Goal: Task Accomplishment & Management: Manage account settings

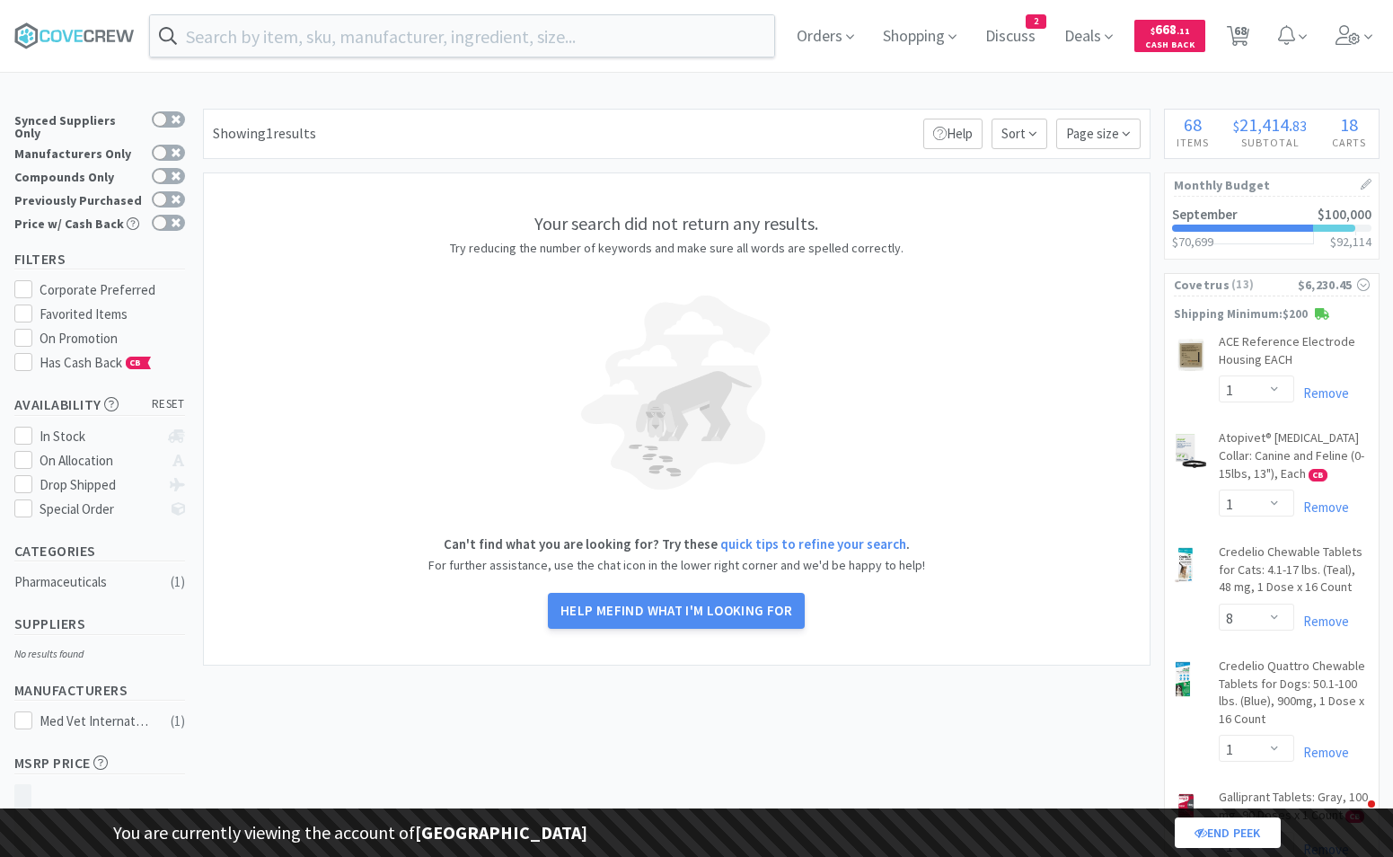
select select "1"
select select "8"
select select "1"
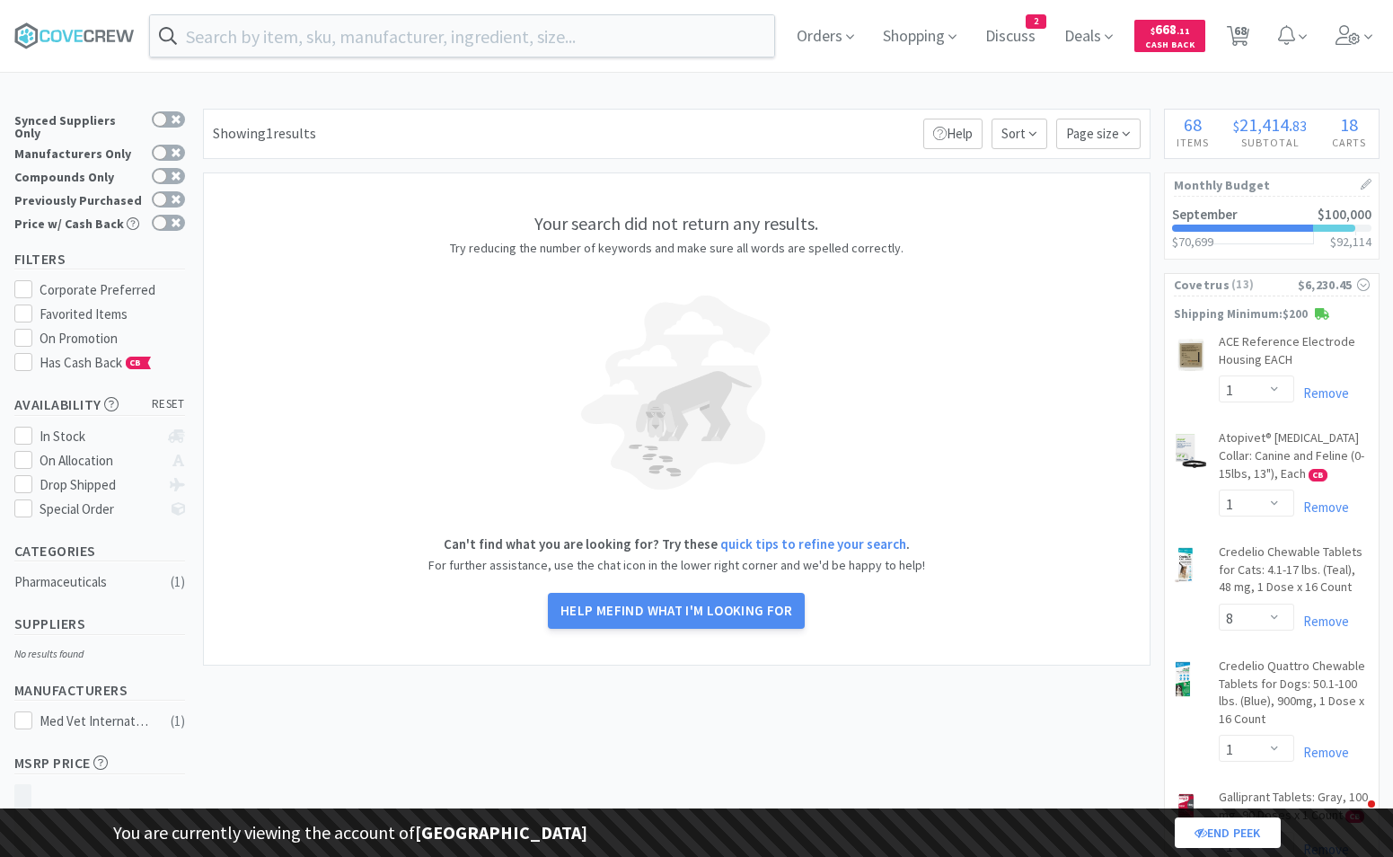
select select "2"
select select "1"
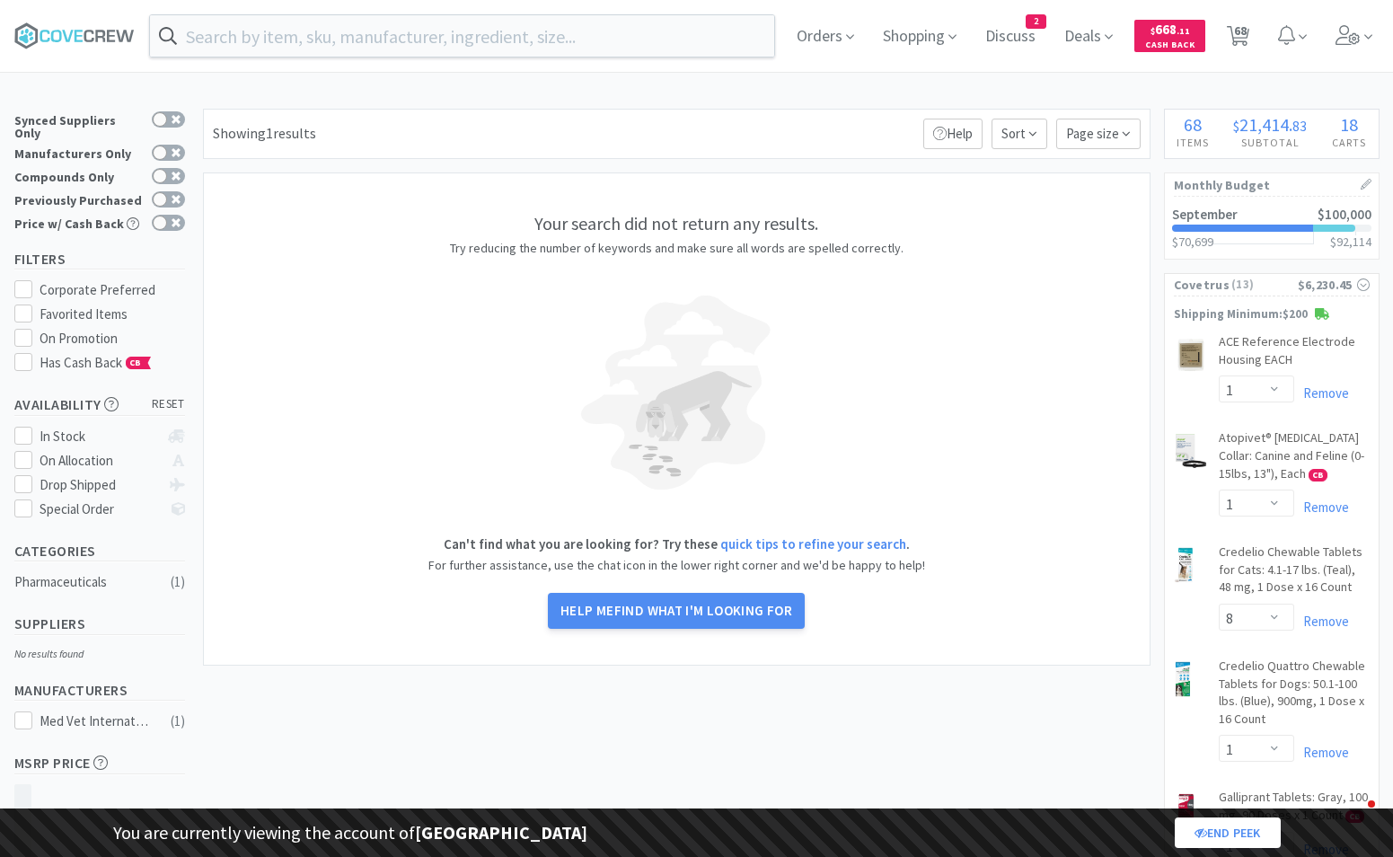
select select "1"
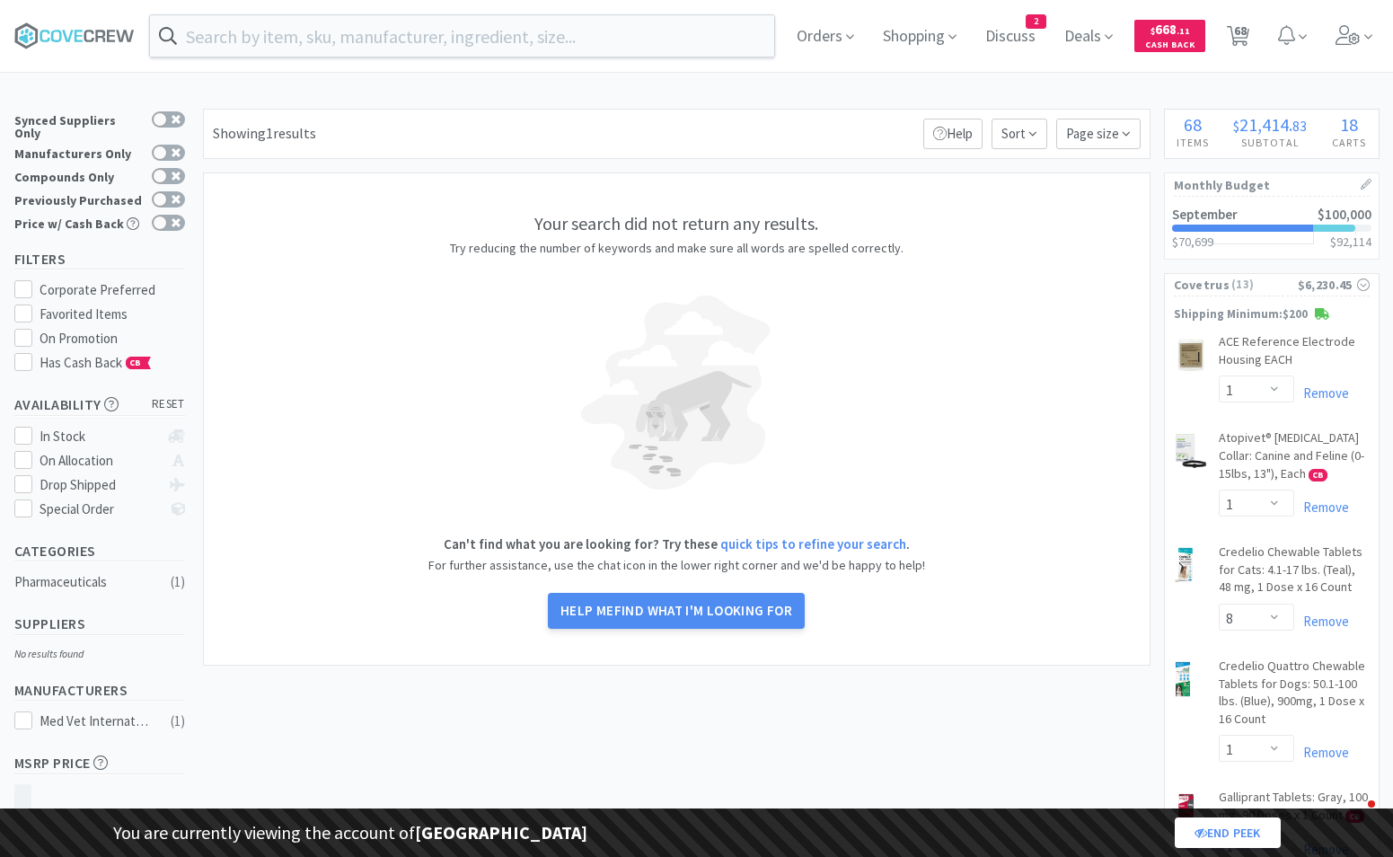
select select "1"
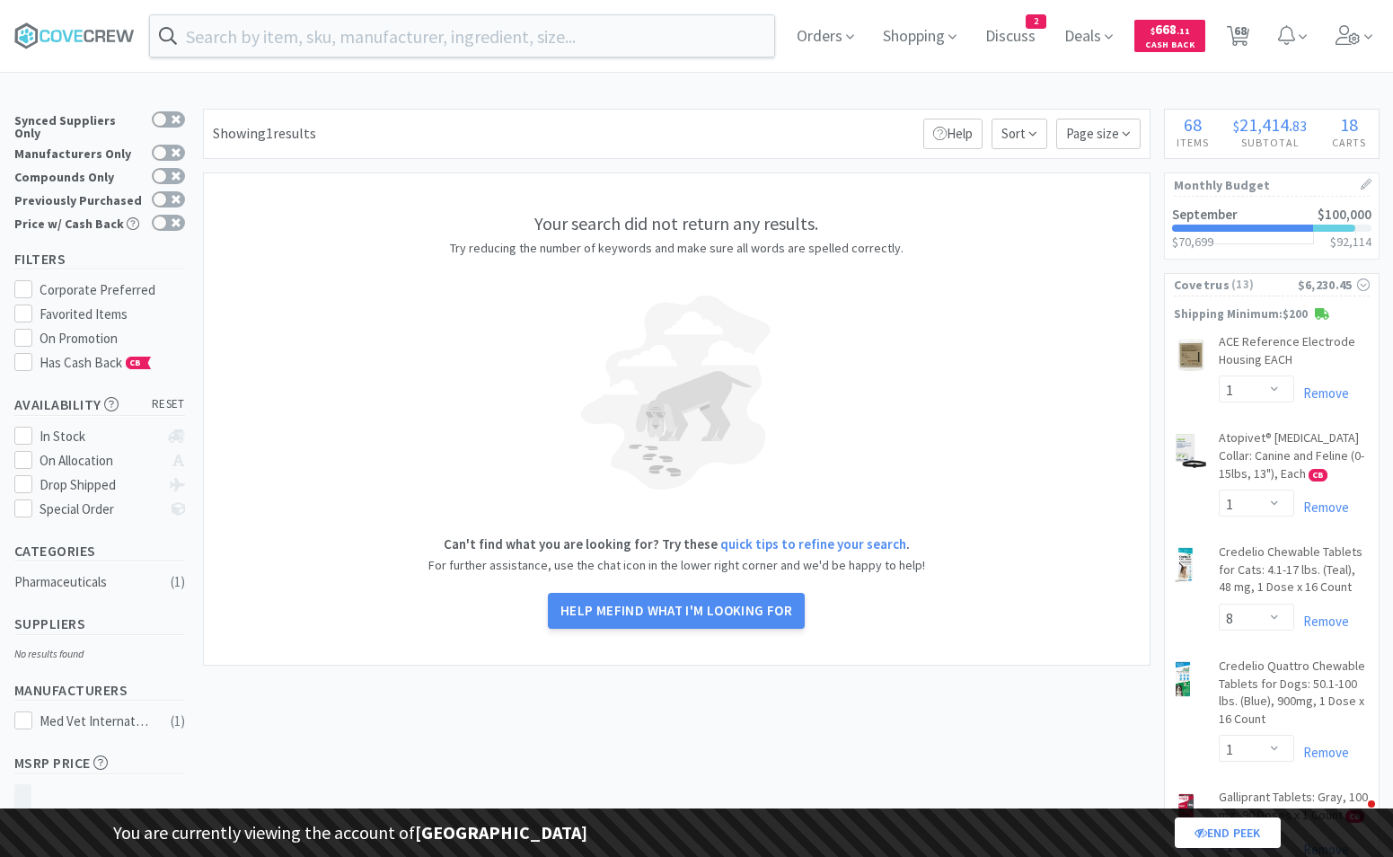
select select "1"
select select "2"
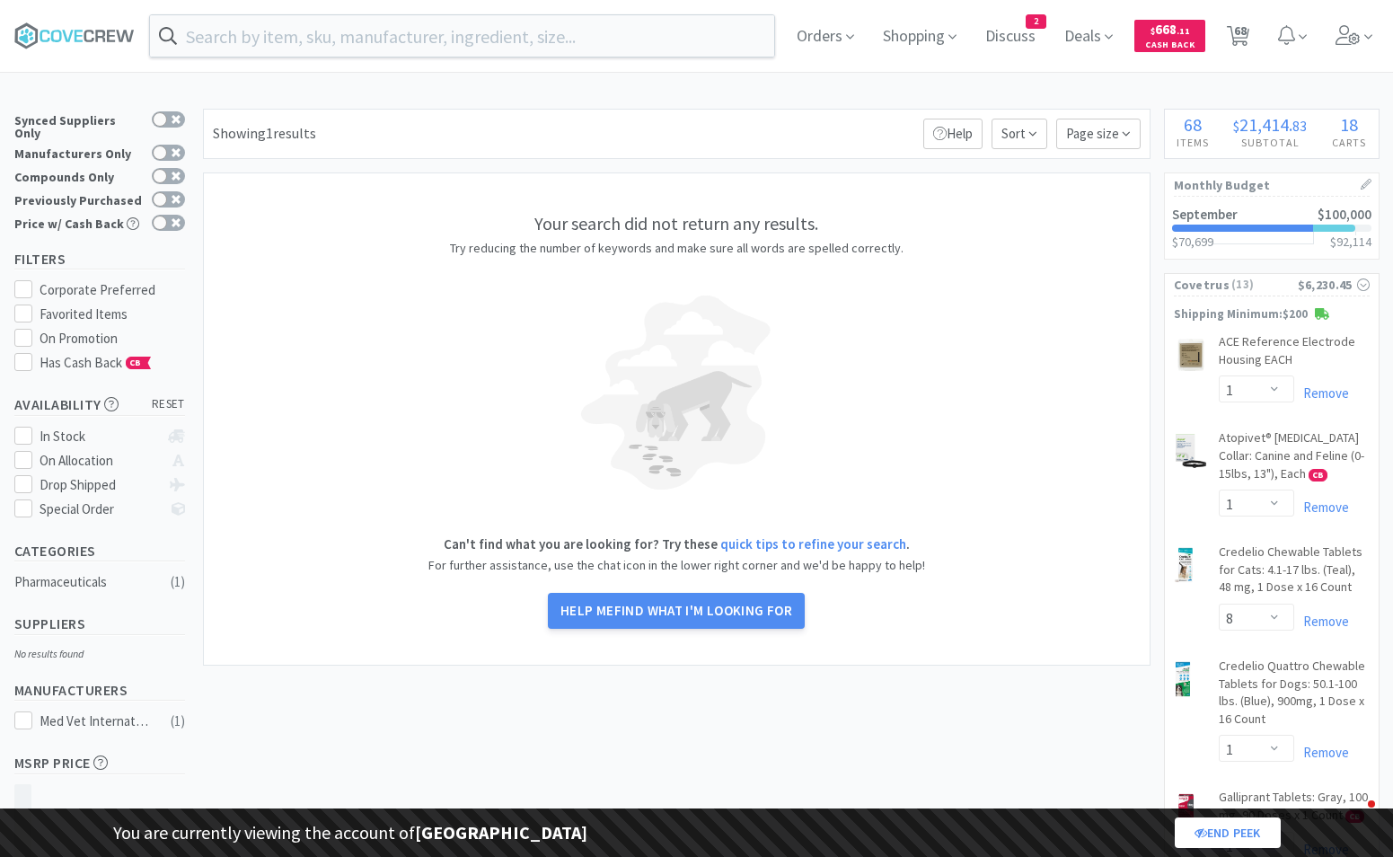
select select "1"
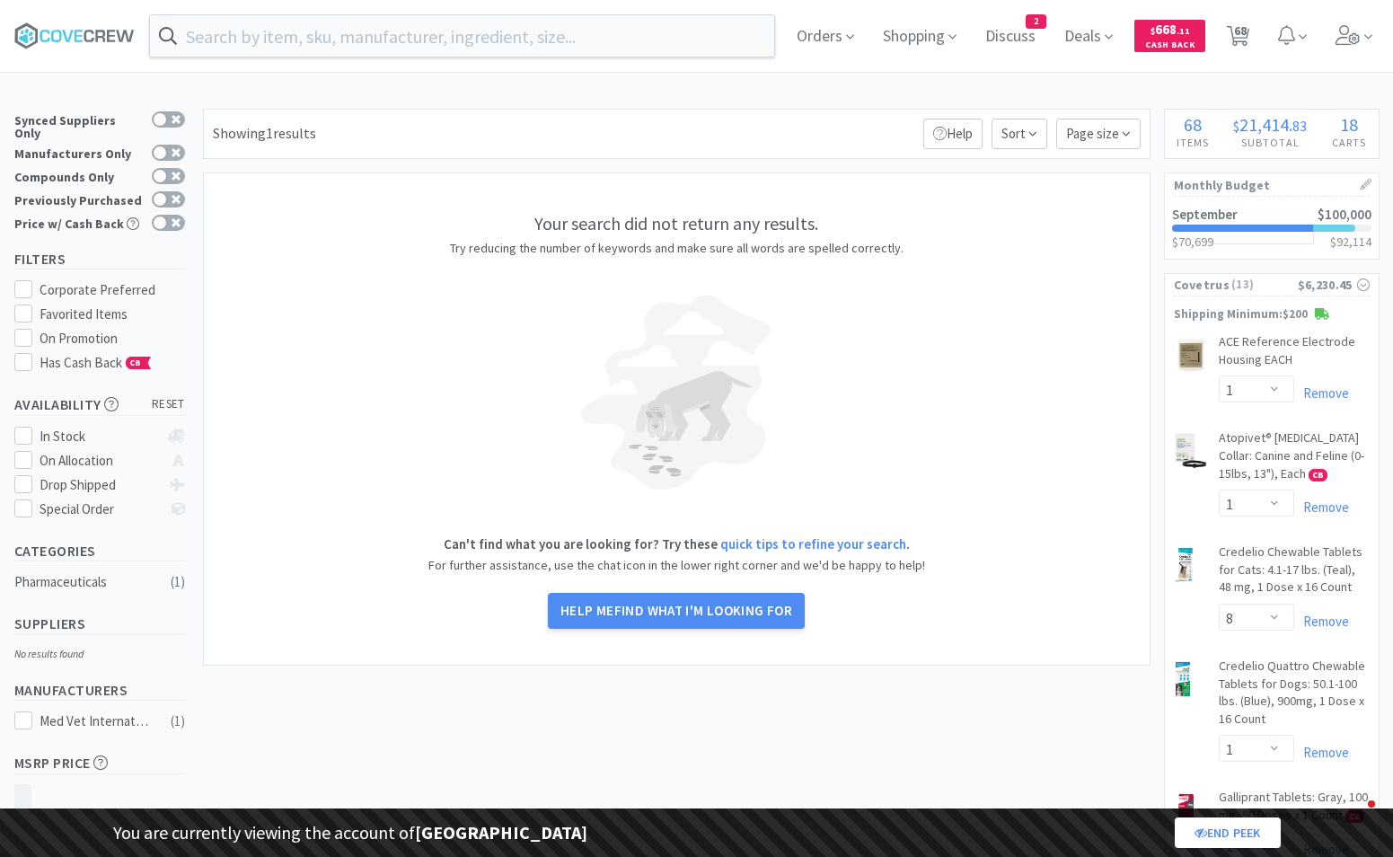
select select "5"
select select "2"
select select "1"
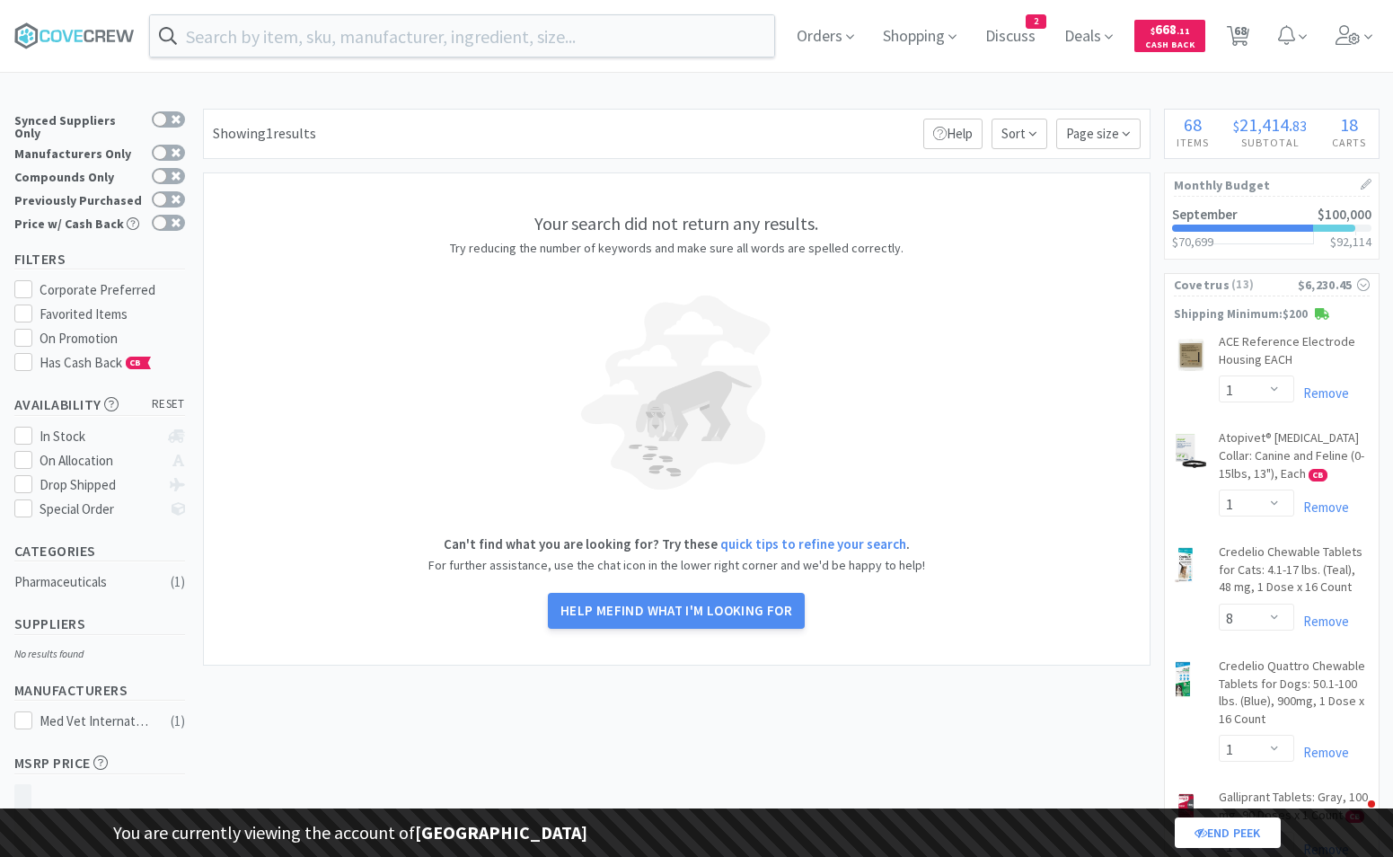
select select "1"
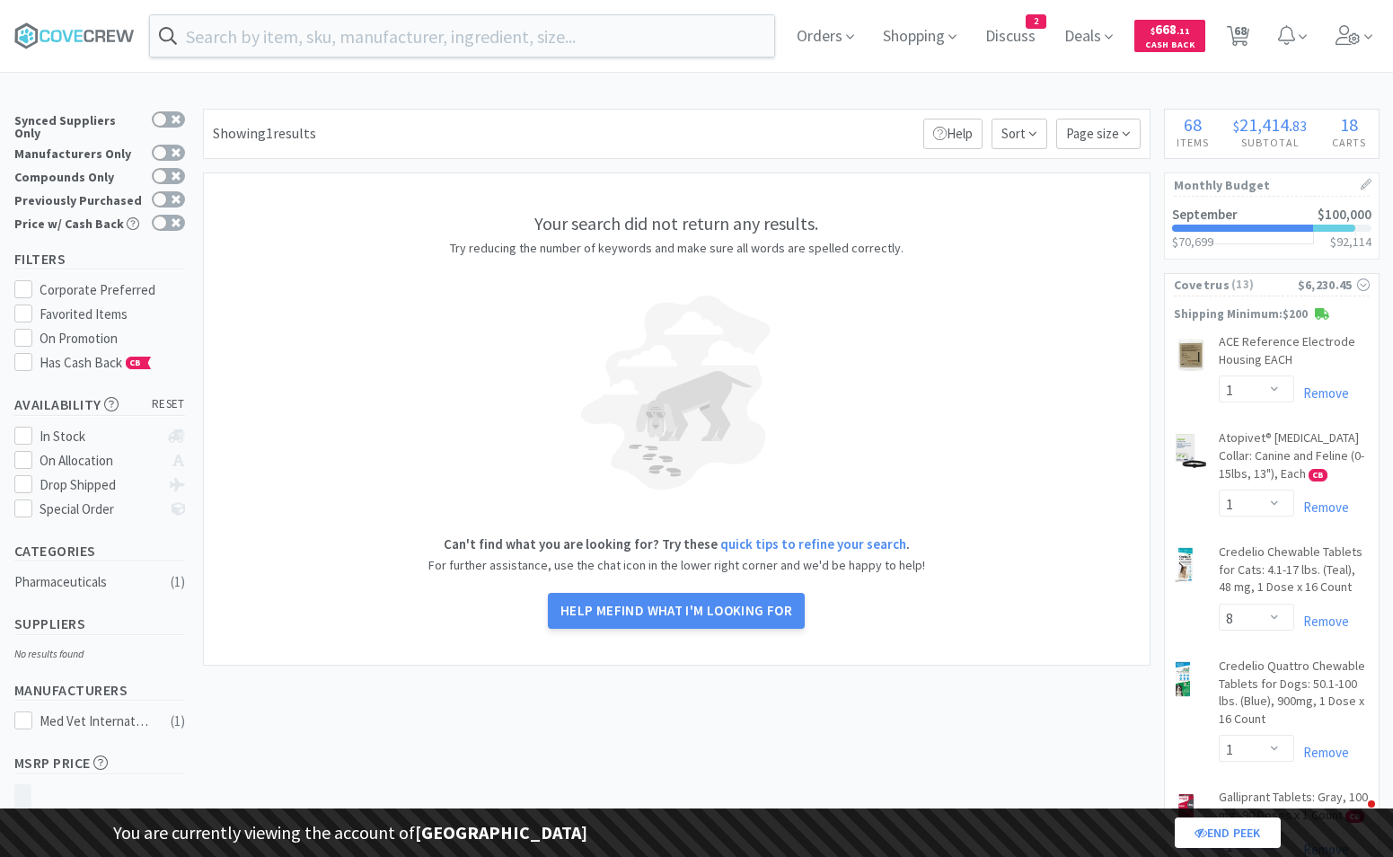
select select "2"
select select "4"
select select "3"
select select "1"
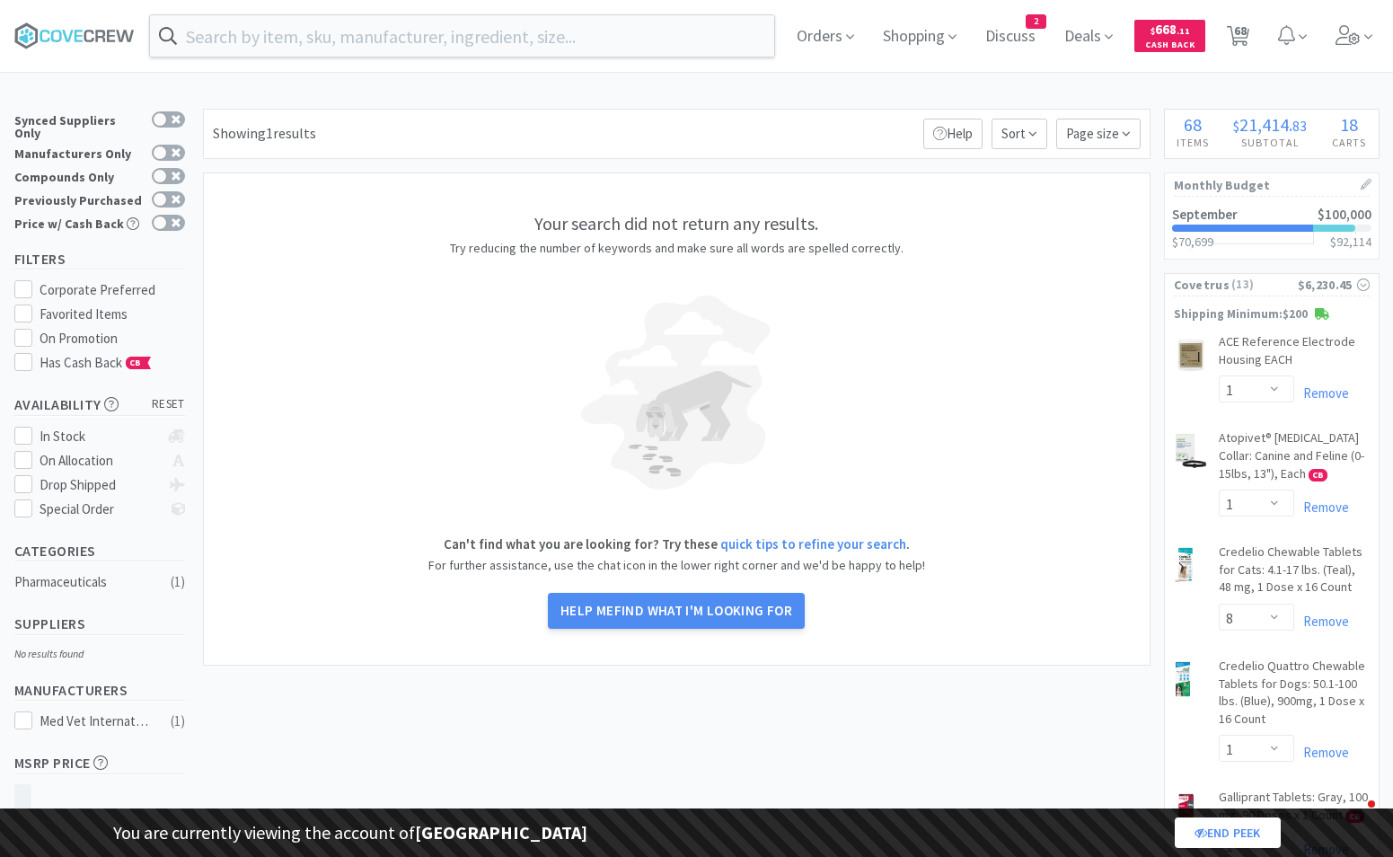
select select "1"
select select "3"
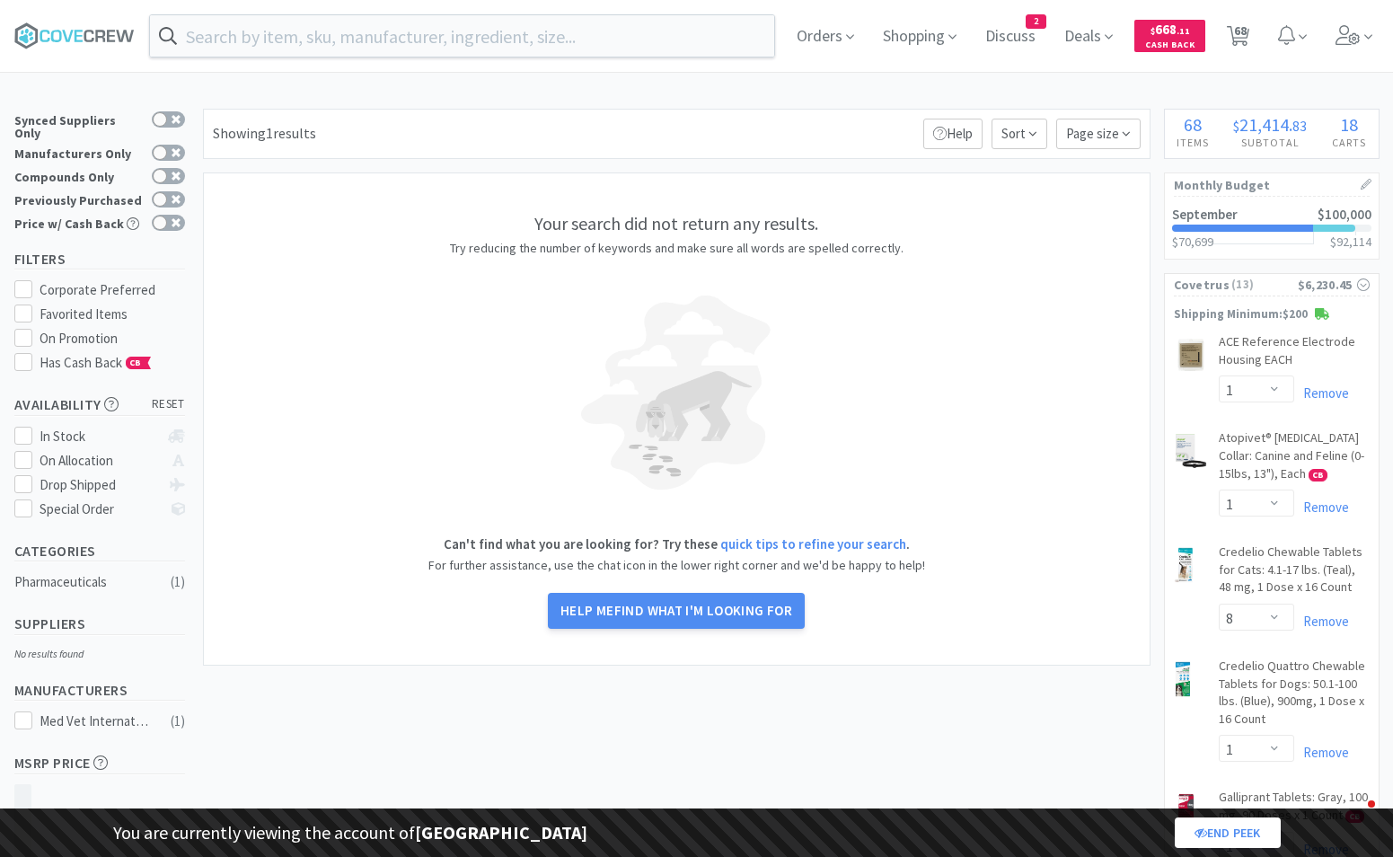
select select "2"
select select "3"
select select "2"
select select "1"
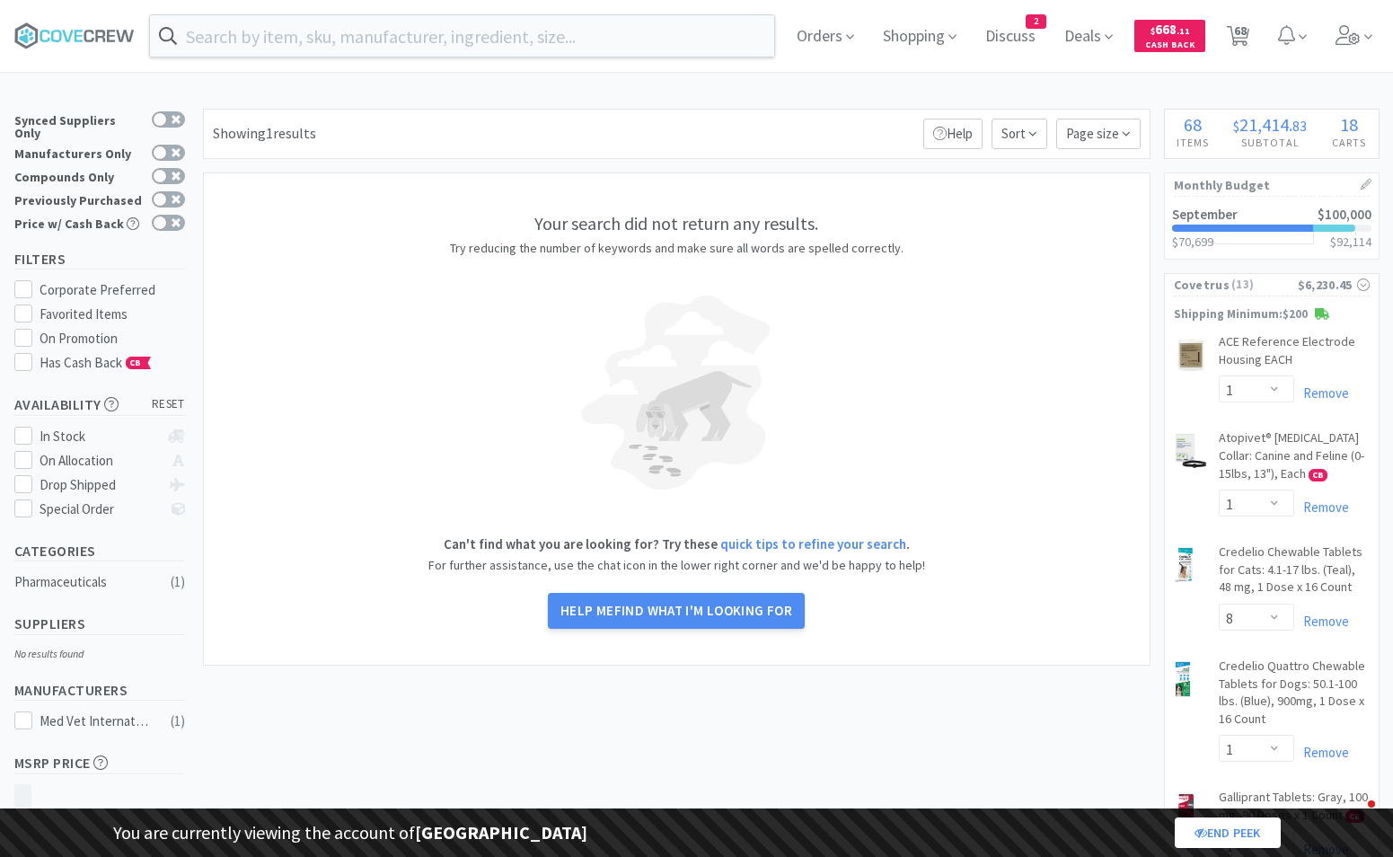
select select "1"
select select "2"
select select "1"
select select "25"
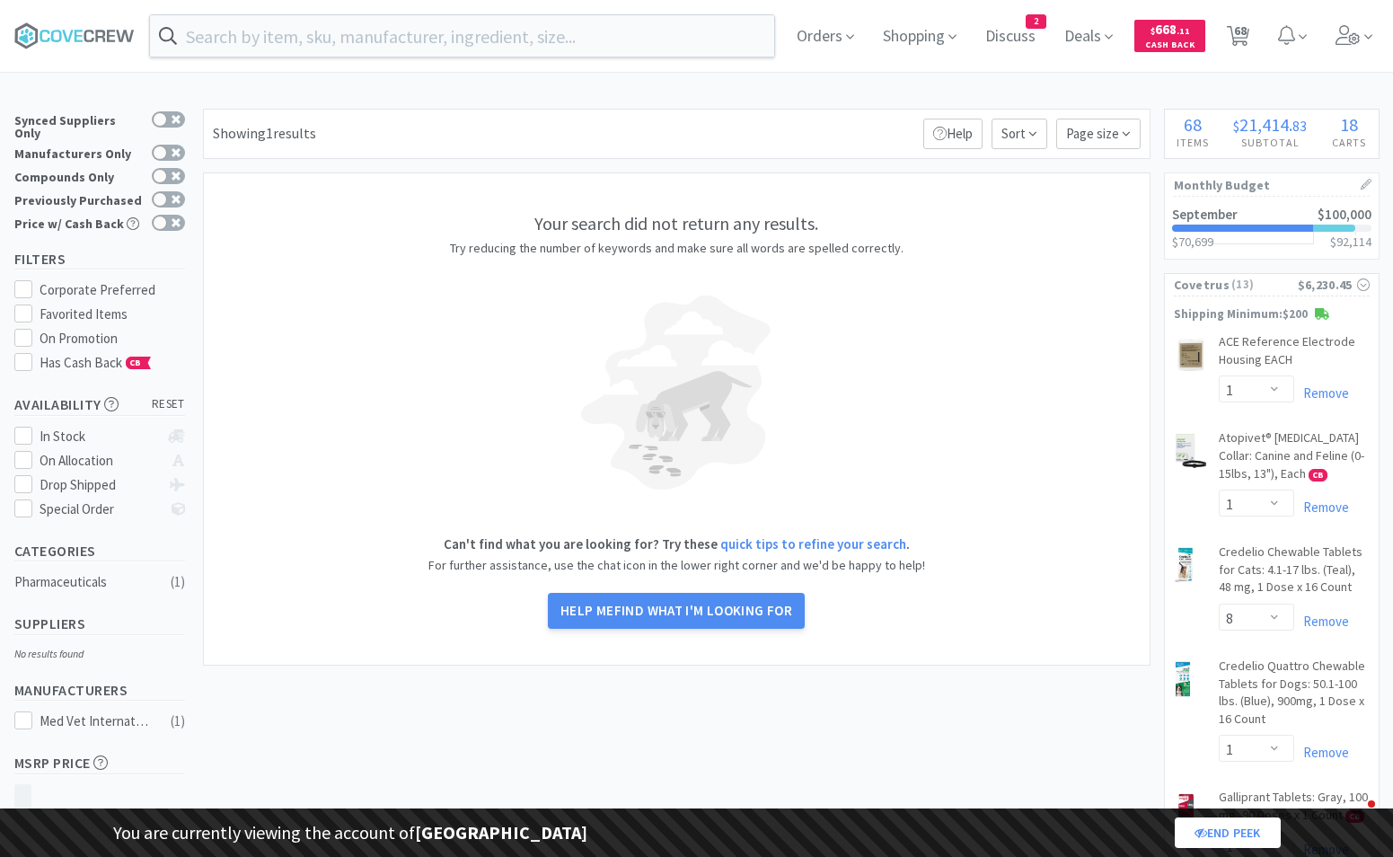
select select "1"
select select "5"
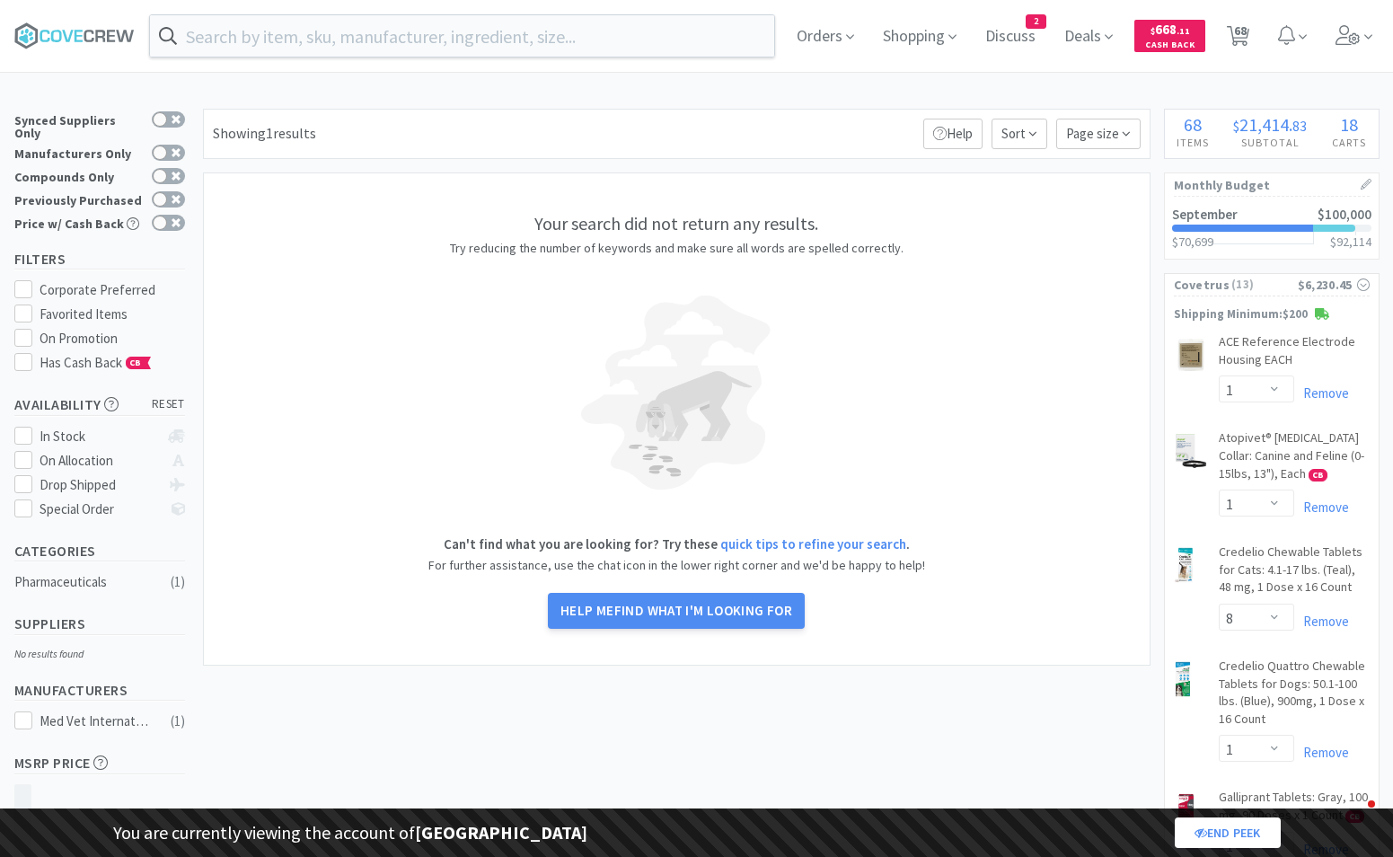
select select "5"
select select "2"
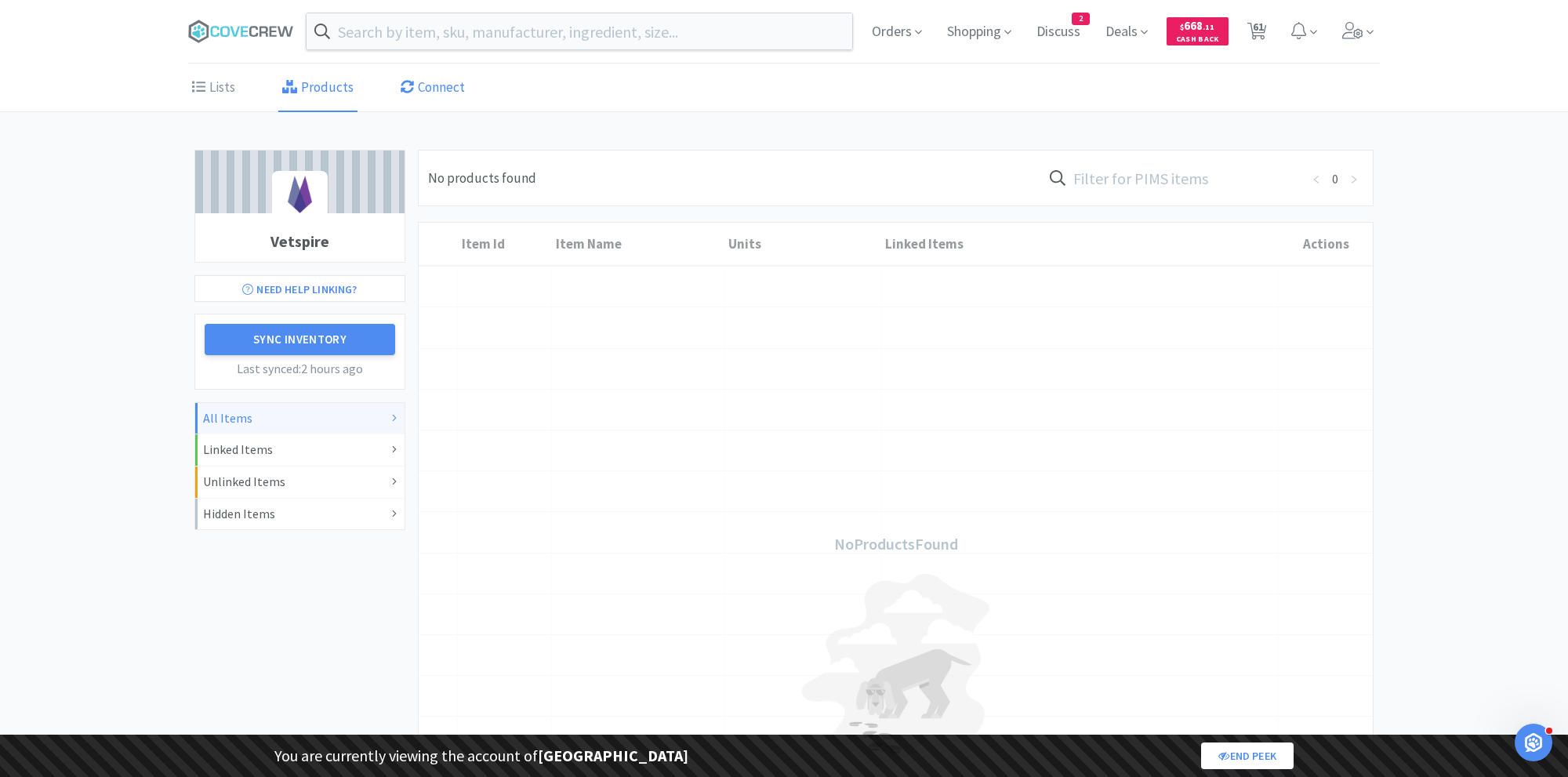
click at [434, 96] on link "Connect" at bounding box center [432, 88] width 72 height 48
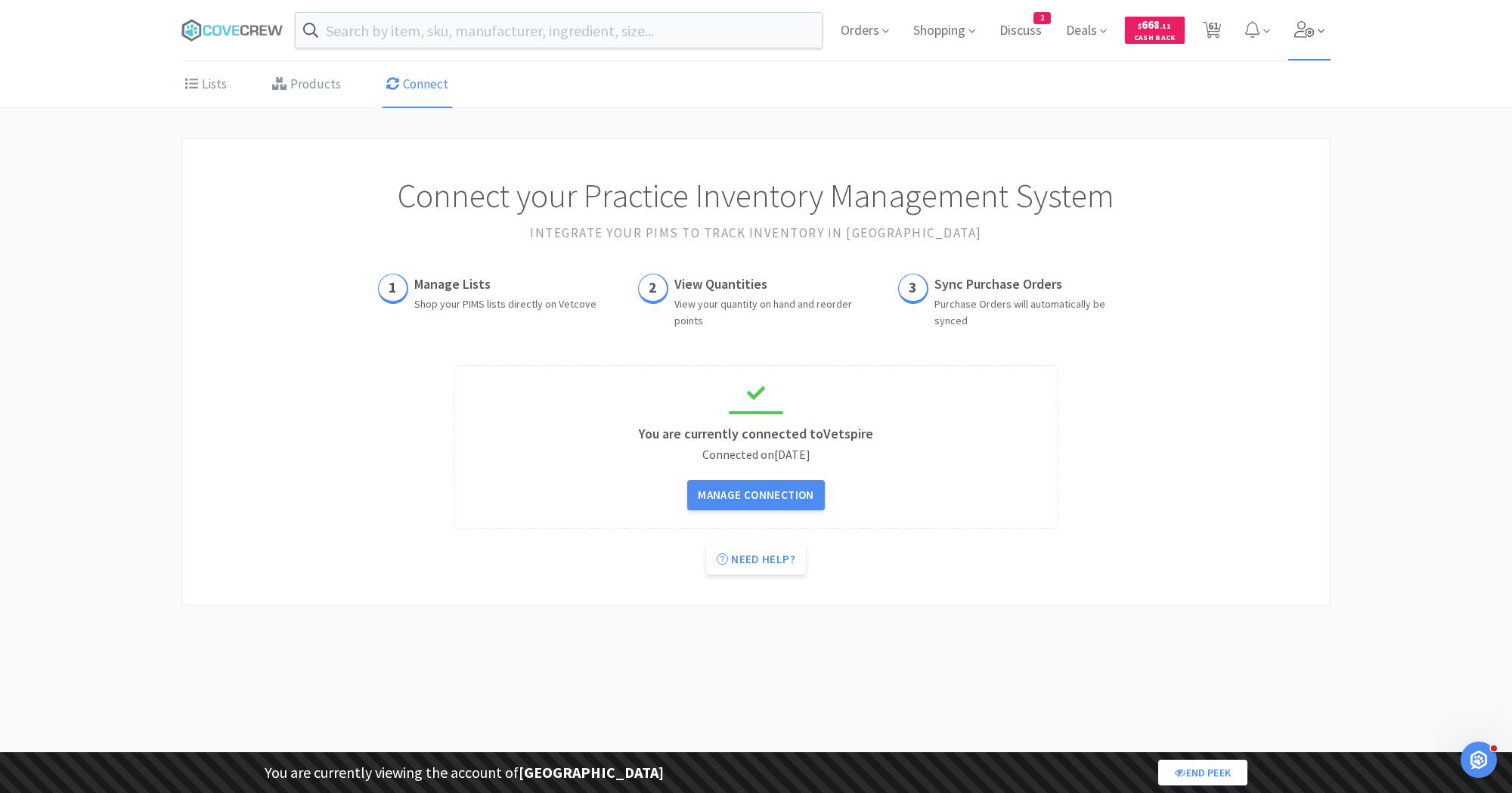
click at [1296, 29] on icon at bounding box center [1304, 29] width 21 height 17
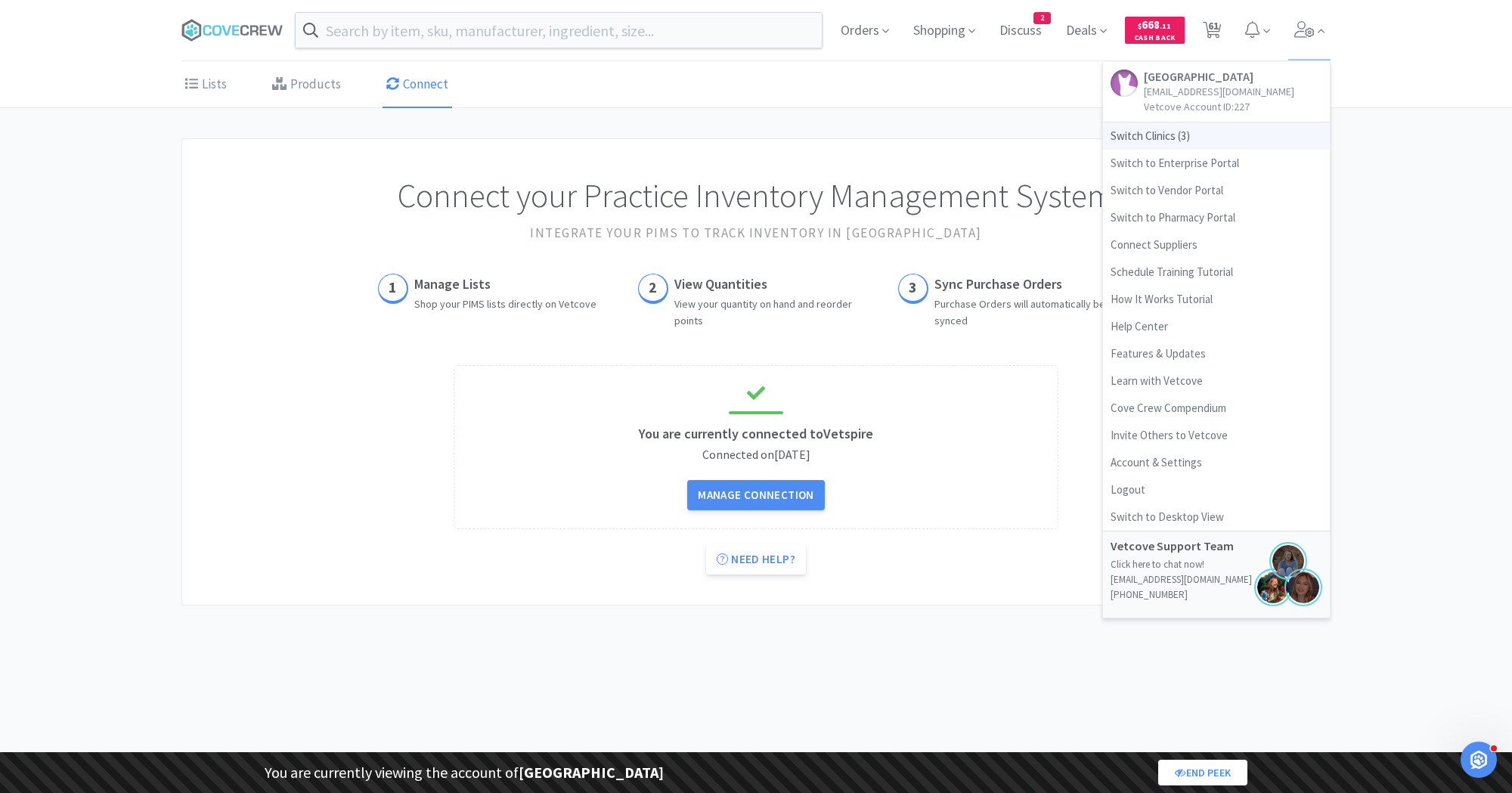
click at [1168, 137] on span "Switch Clinics ( 3 )" at bounding box center [1216, 136] width 226 height 27
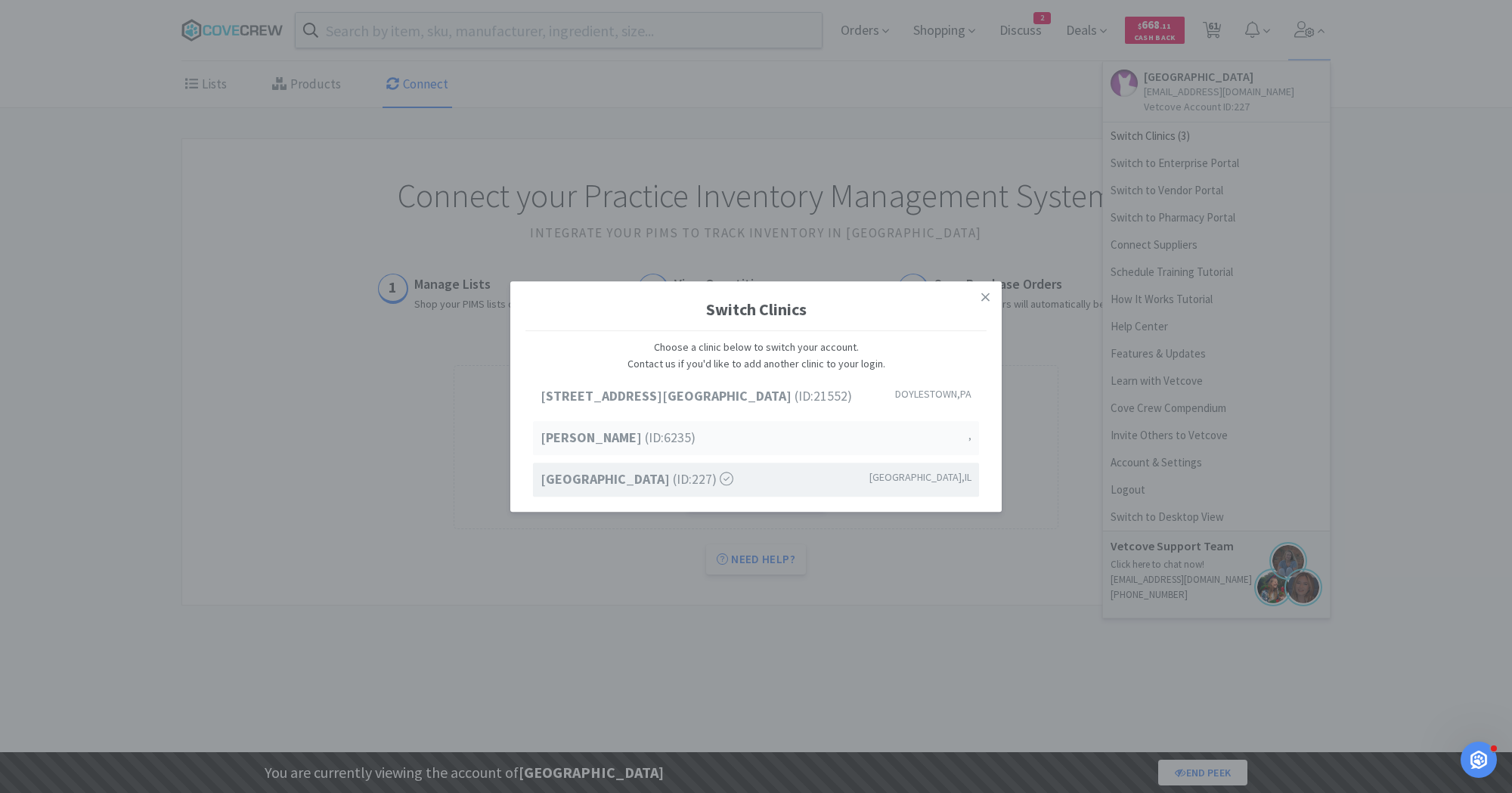
click at [667, 436] on div "[PERSON_NAME] (ID: 6235 ) ," at bounding box center [756, 439] width 446 height 34
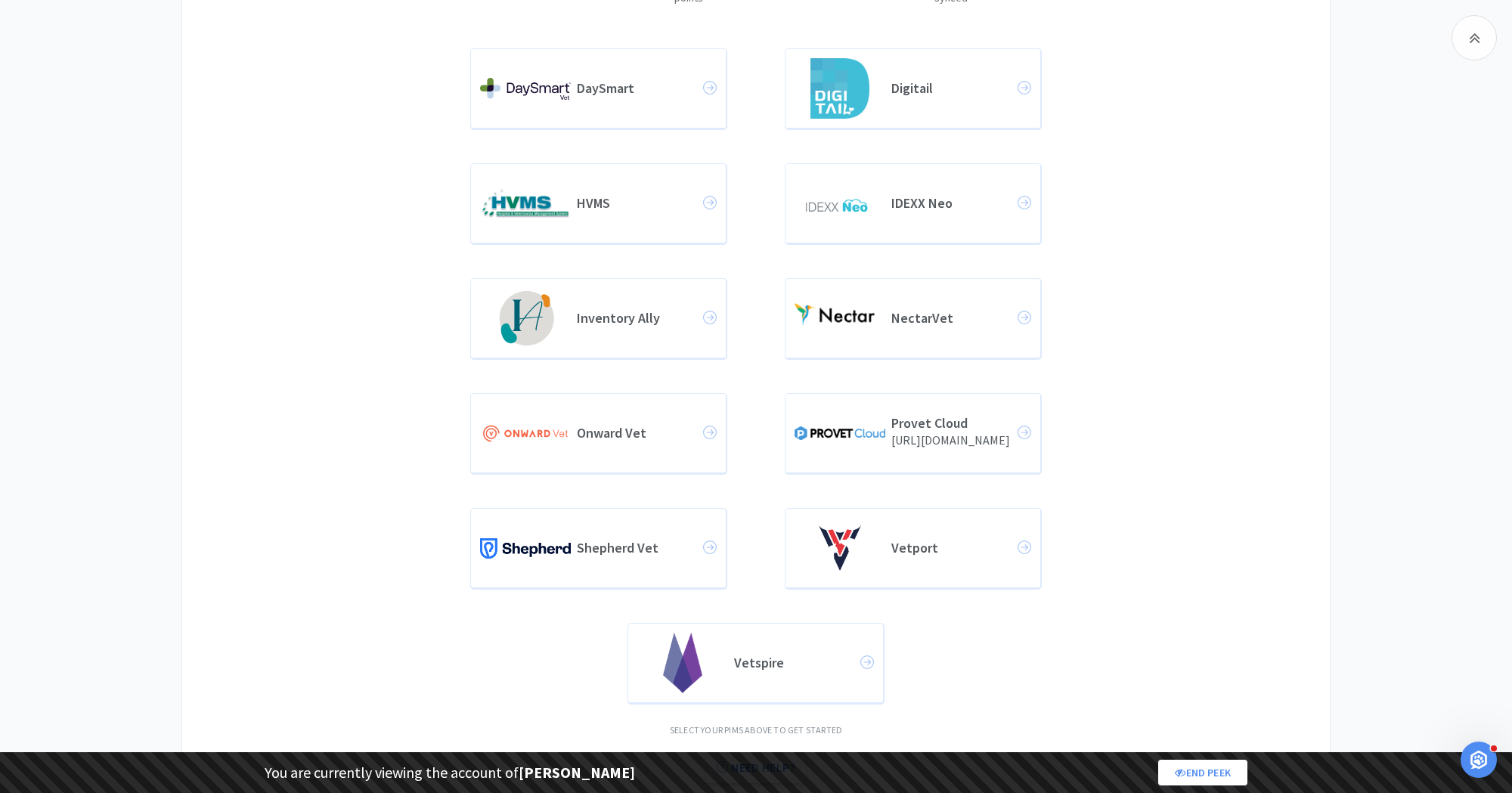
scroll to position [353, 0]
